Goal: Manage account settings

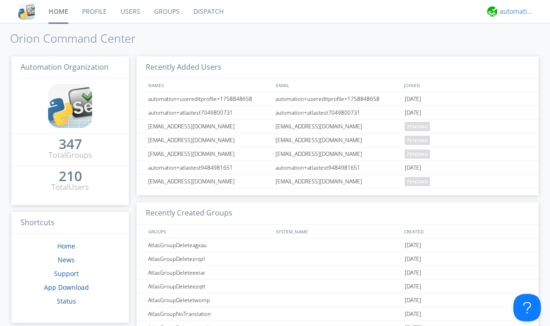
click at [514, 11] on div "automation+atlas" at bounding box center [517, 11] width 34 height 9
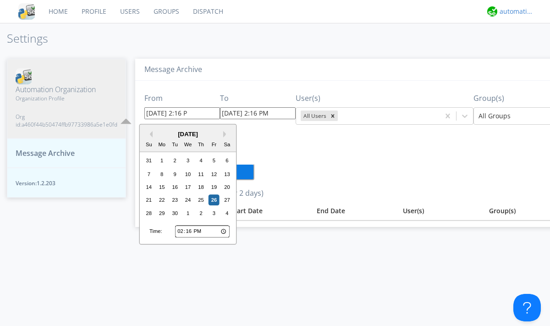
type input "[DATE] 2:16 PM"
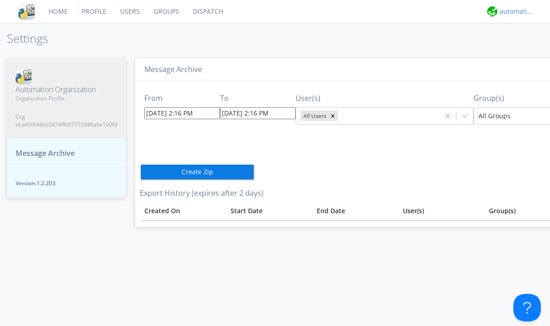
click at [514, 11] on div "automation+atlas" at bounding box center [517, 11] width 34 height 9
